Goal: Use online tool/utility: Use online tool/utility

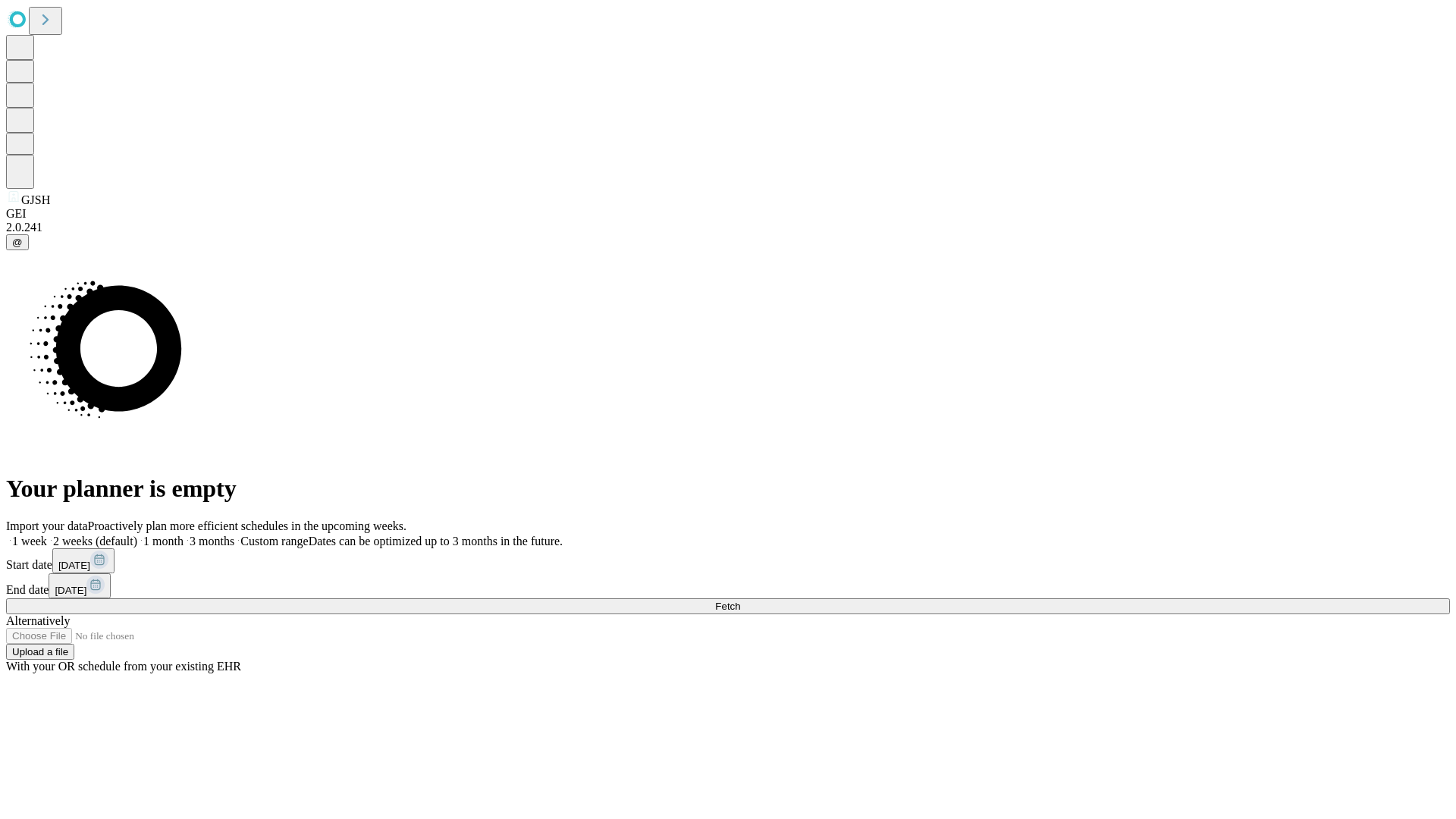
click at [741, 601] on span "Fetch" at bounding box center [728, 607] width 25 height 12
